Goal: Information Seeking & Learning: Learn about a topic

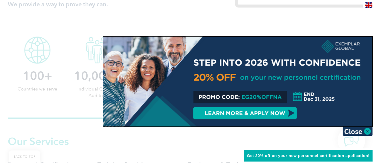
scroll to position [299, 0]
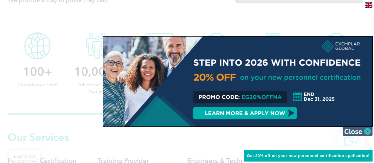
click at [369, 128] on img at bounding box center [357, 130] width 30 height 9
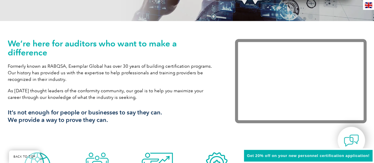
scroll to position [0, 0]
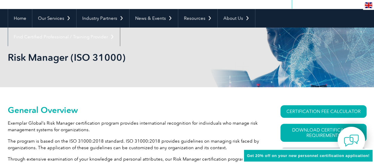
scroll to position [60, 0]
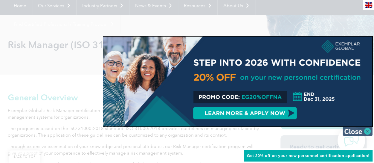
click at [364, 131] on img at bounding box center [357, 130] width 30 height 9
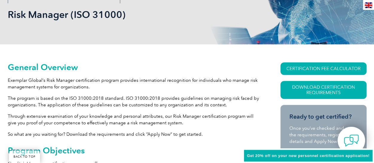
scroll to position [90, 0]
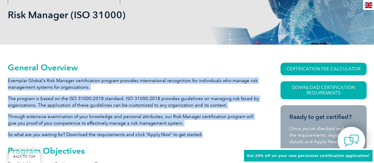
drag, startPoint x: 202, startPoint y: 134, endPoint x: 8, endPoint y: 82, distance: 200.9
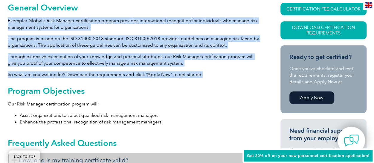
scroll to position [209, 0]
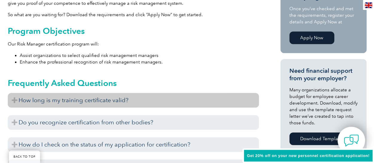
click at [14, 100] on h3 "How long is my training certificate valid?" at bounding box center [133, 100] width 251 height 15
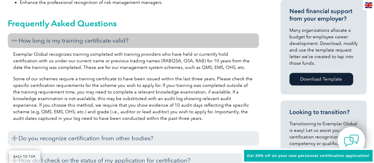
scroll to position [269, 0]
click at [14, 42] on h3 "How long is my training certificate valid?" at bounding box center [133, 40] width 251 height 15
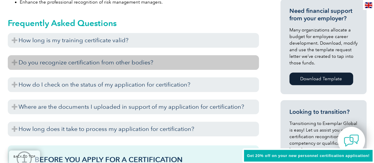
click at [13, 63] on h3 "Do you recognize certification from other bodies?" at bounding box center [133, 62] width 251 height 15
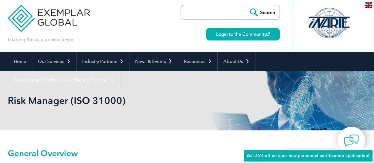
scroll to position [0, 0]
